Goal: Check status: Check status

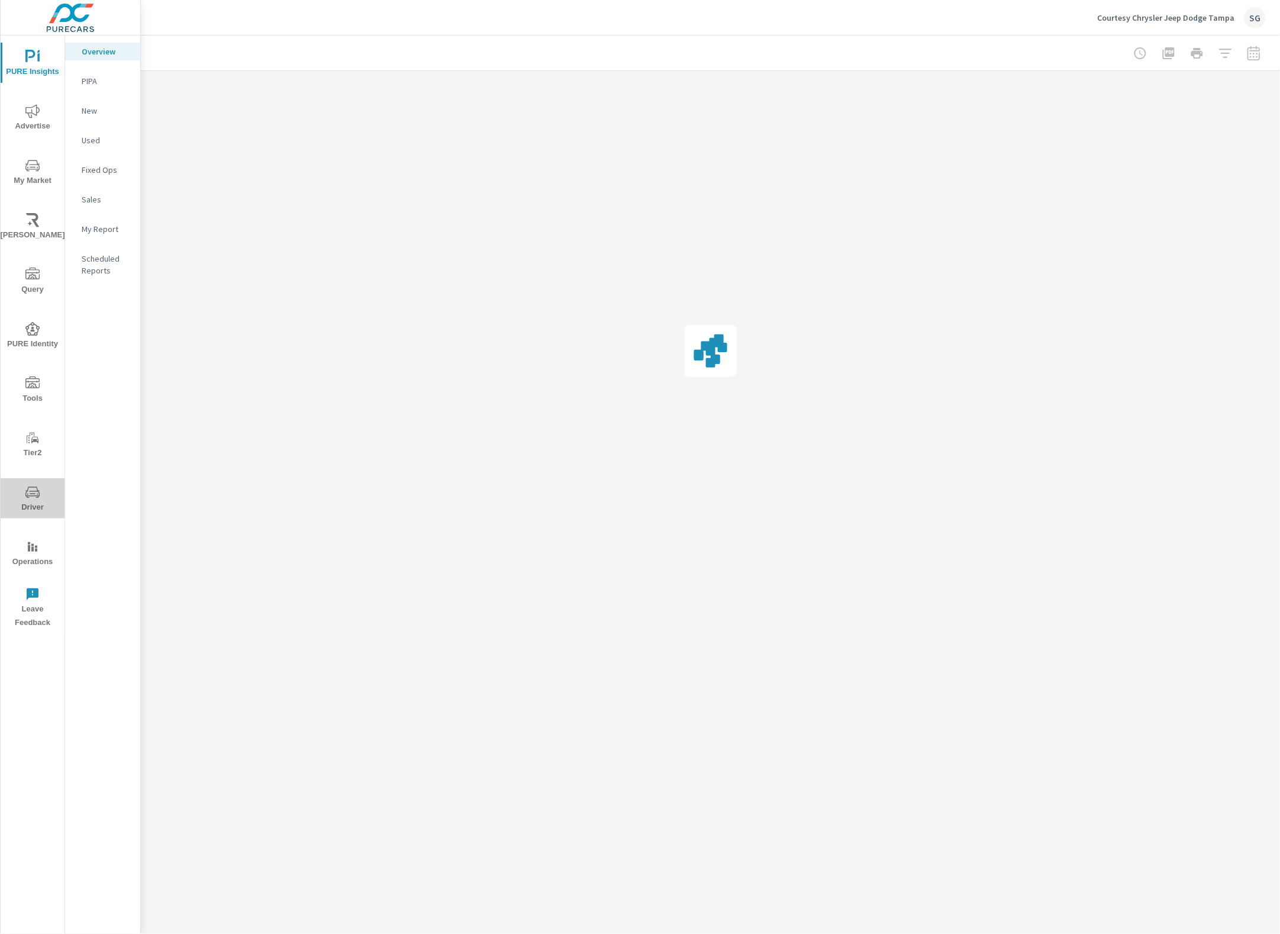
drag, startPoint x: 31, startPoint y: 488, endPoint x: 21, endPoint y: 489, distance: 10.1
click at [31, 489] on icon "nav menu" at bounding box center [32, 492] width 14 height 14
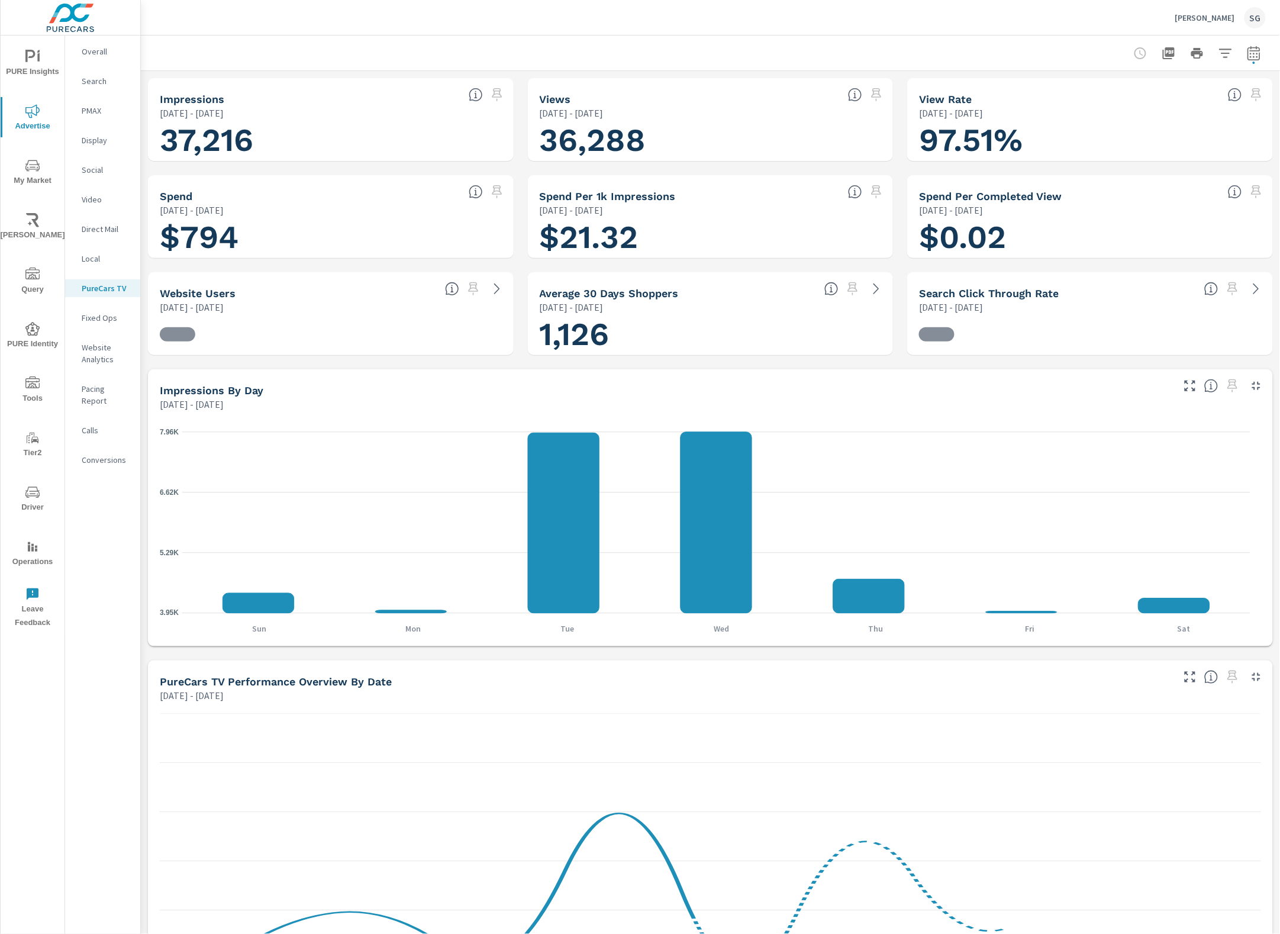
scroll to position [1, 0]
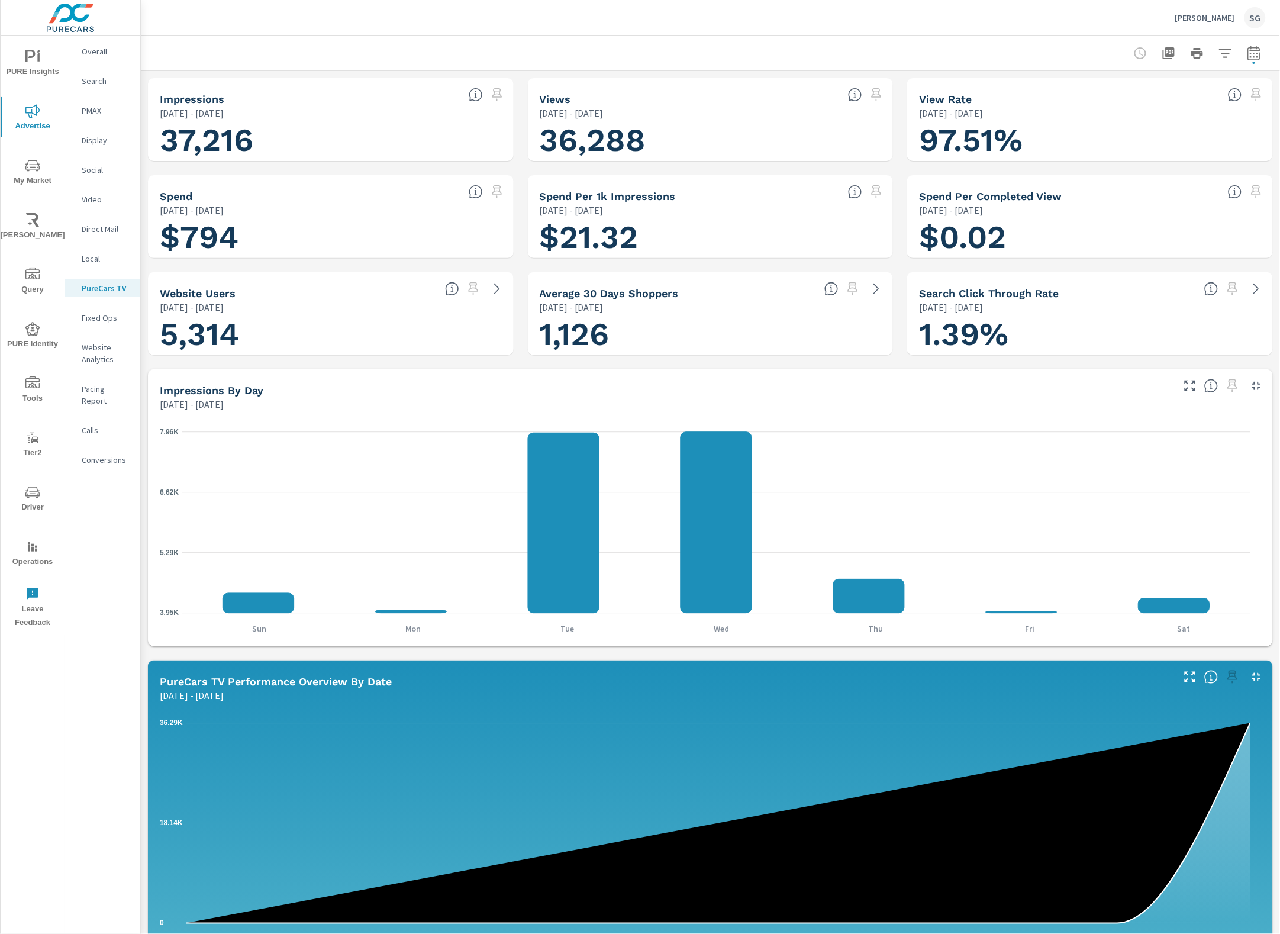
click at [1247, 54] on icon "button" at bounding box center [1254, 53] width 14 height 14
click at [1170, 98] on select "Custom Yesterday Last week Last 7 days Last 14 days Last 30 days Last 45 days L…" at bounding box center [1149, 103] width 128 height 24
click at [1085, 91] on select "Custom Yesterday Last week Last 7 days Last 14 days Last 30 days Last 45 days L…" at bounding box center [1149, 103] width 128 height 24
select select "Last 30 days"
click at [1122, 162] on span "Apply" at bounding box center [1122, 167] width 49 height 11
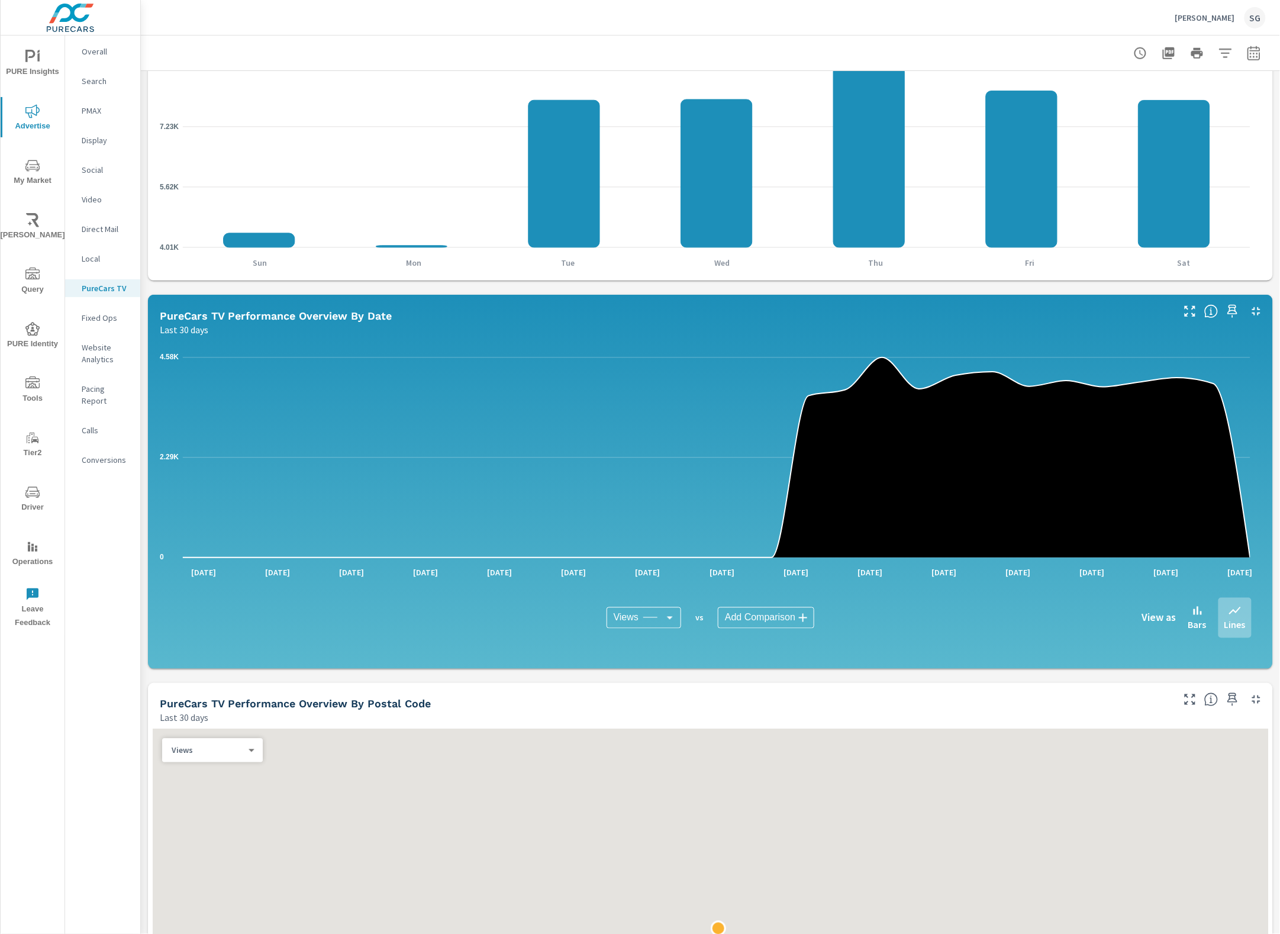
scroll to position [370, 0]
